Goal: Find contact information

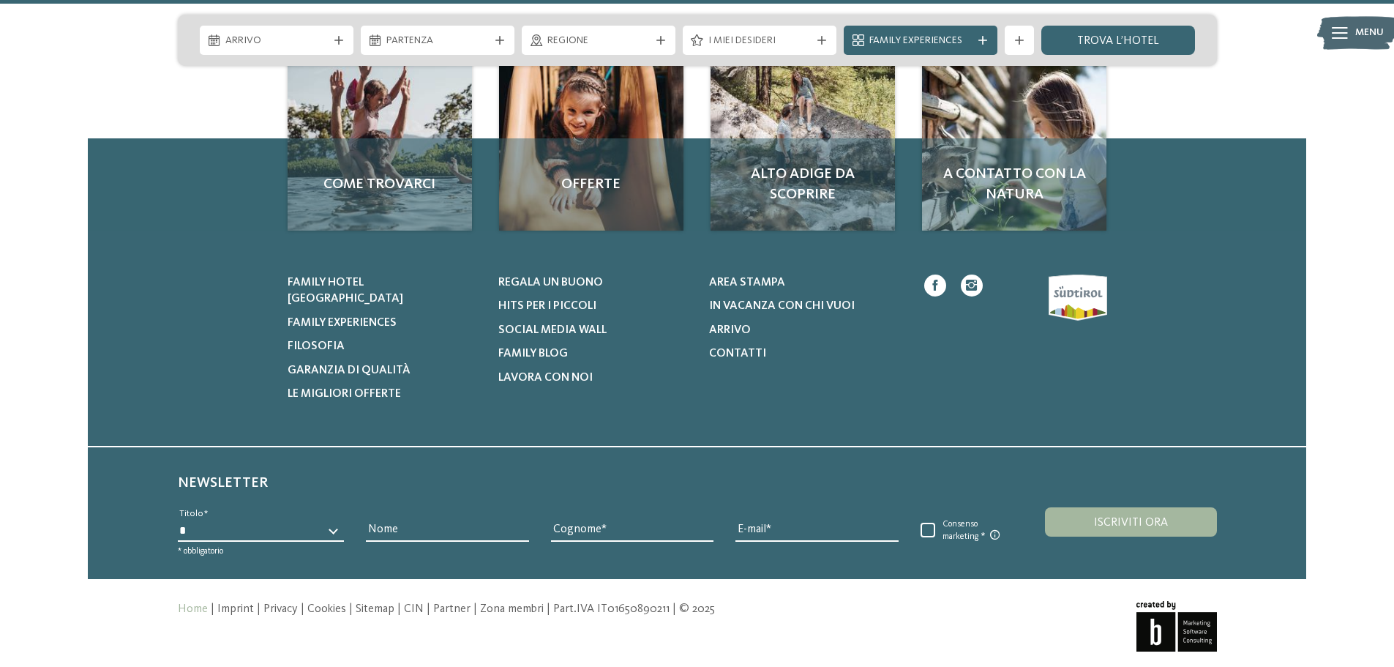
scroll to position [6800, 0]
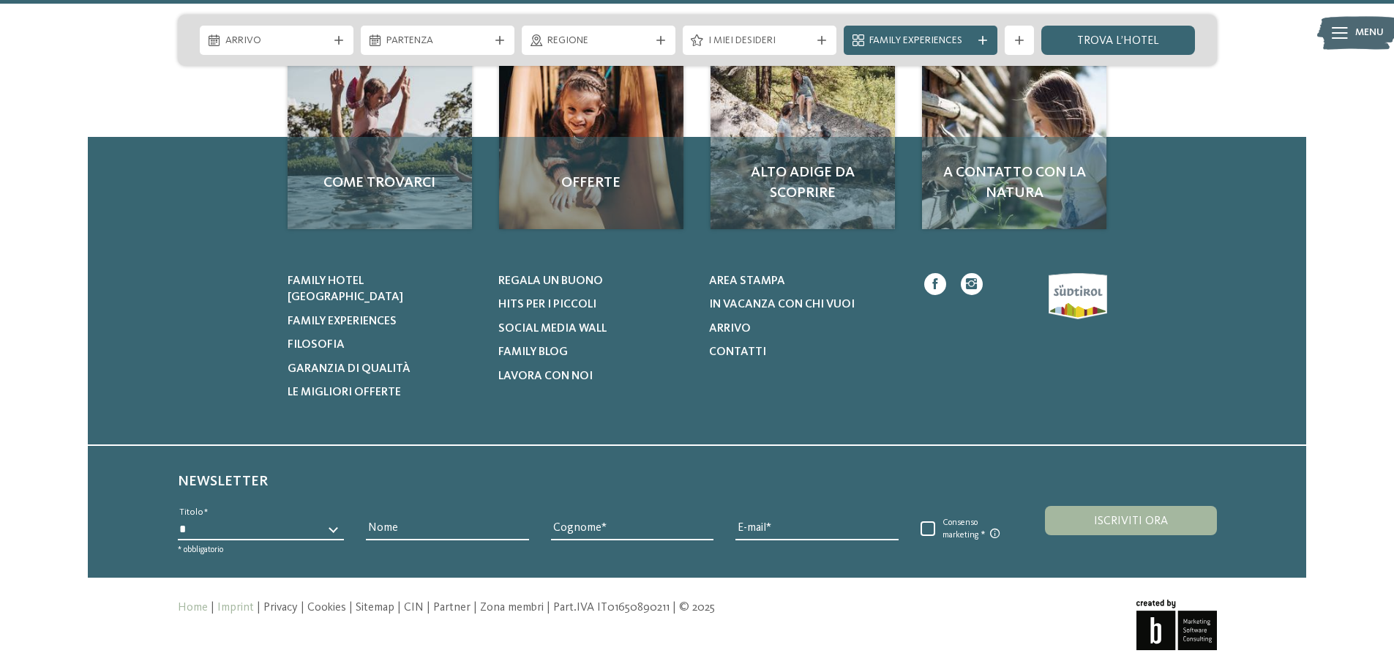
click at [235, 602] on link "Imprint" at bounding box center [235, 608] width 37 height 12
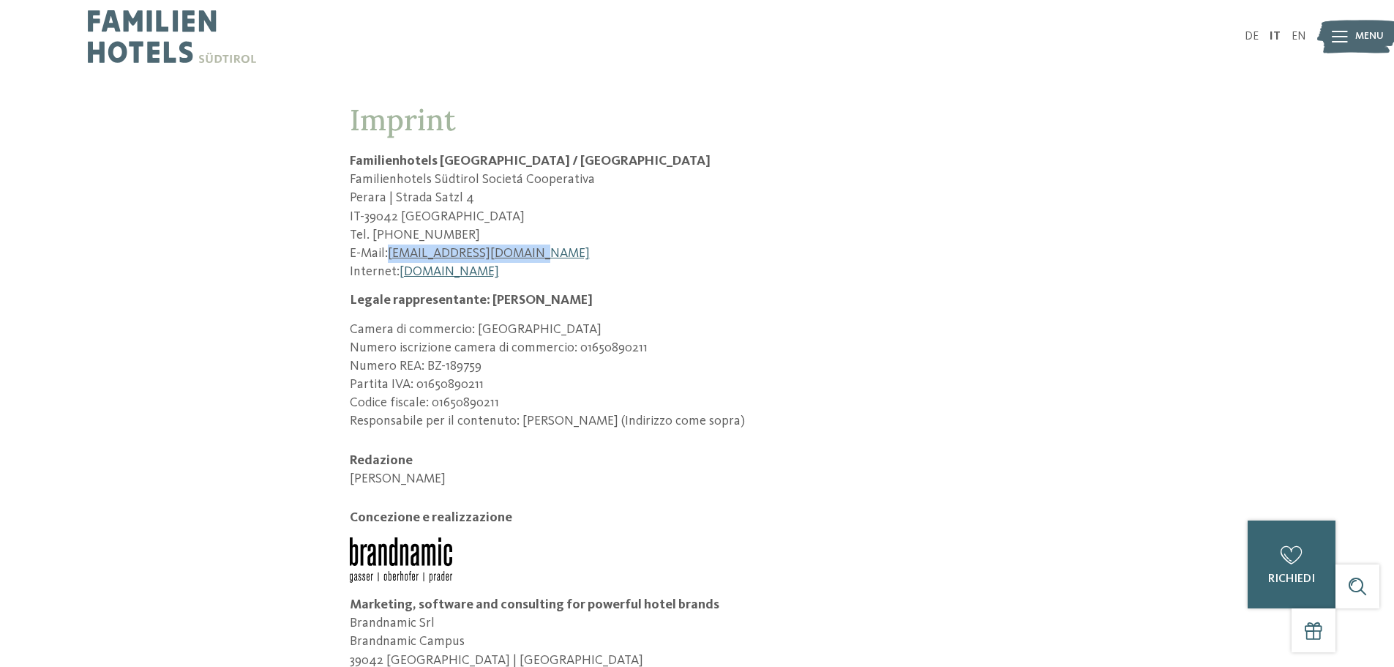
drag, startPoint x: 533, startPoint y: 247, endPoint x: 389, endPoint y: 245, distance: 143.5
click at [389, 245] on p "E-Mail: info@familienhotels.com" at bounding box center [697, 253] width 695 height 18
